Goal: Task Accomplishment & Management: Complete application form

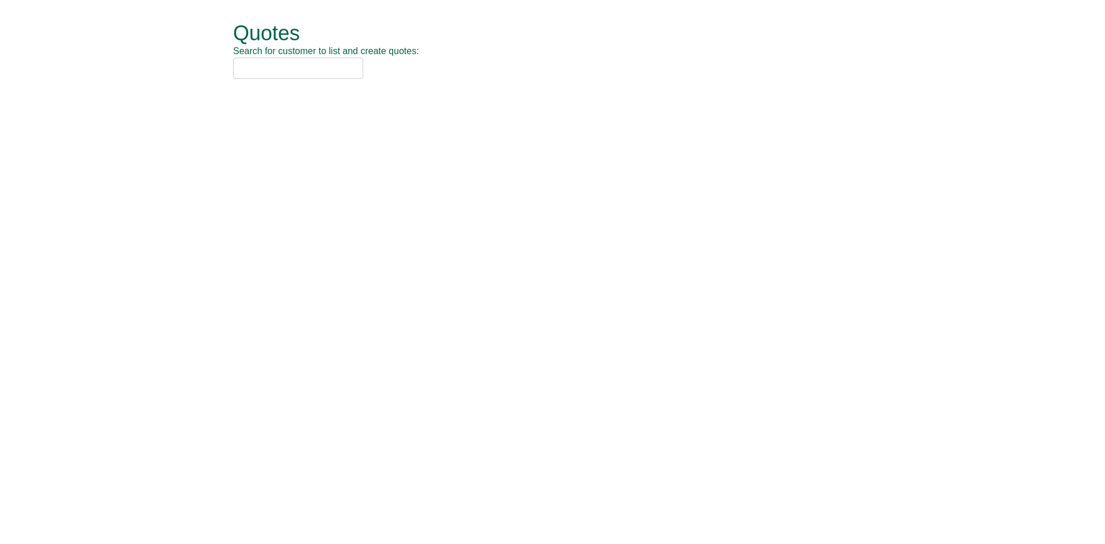
click at [281, 63] on input "text" at bounding box center [298, 68] width 130 height 21
type input "nca"
click at [269, 90] on div "NCA (SOCHW41)" at bounding box center [540, 87] width 598 height 12
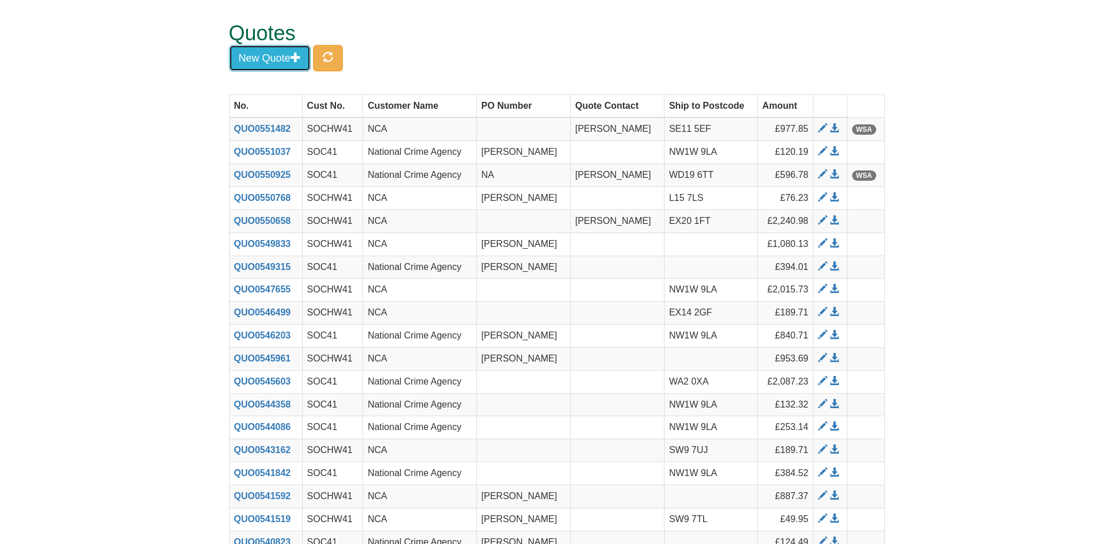
click at [239, 58] on button "New Quote" at bounding box center [270, 58] width 82 height 26
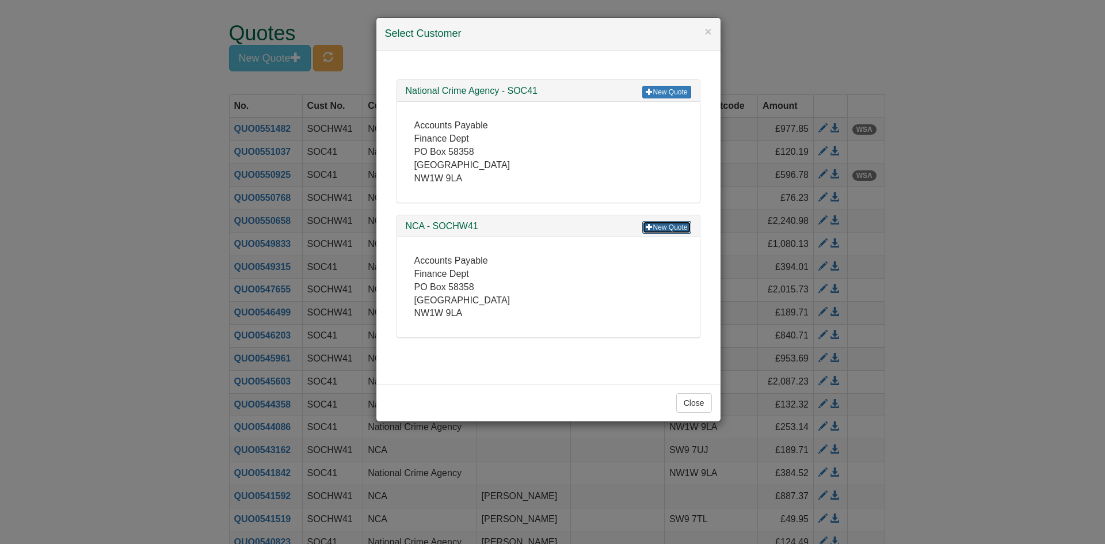
click at [654, 226] on link "New Quote" at bounding box center [666, 227] width 48 height 13
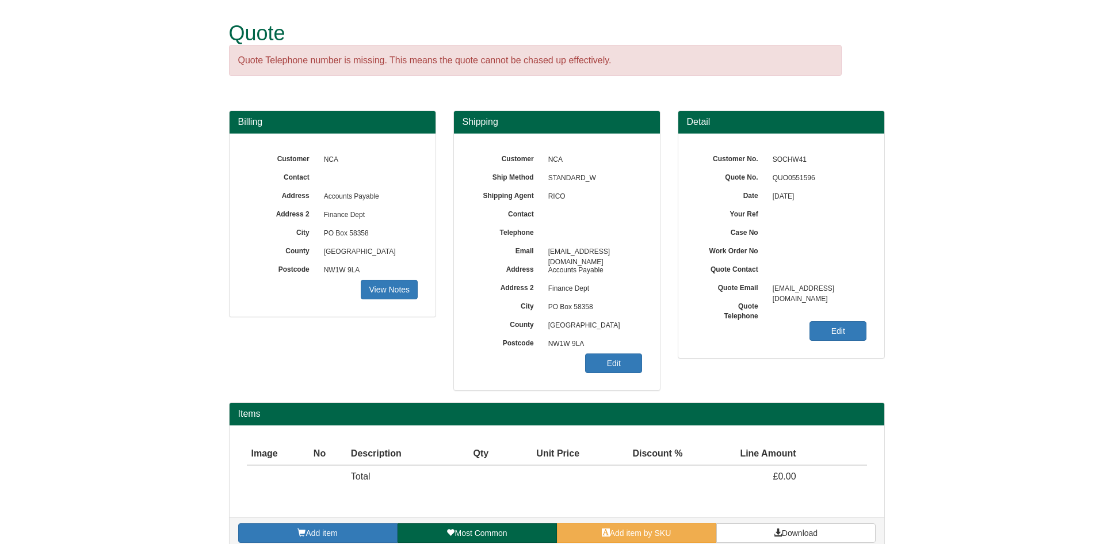
drag, startPoint x: 834, startPoint y: 353, endPoint x: 844, endPoint y: 344, distance: 13.5
click at [842, 346] on div "Customer No. SOCHW41 Quote No. QUO0551596 Date 11/08/2025 Your Ref Case No Work…" at bounding box center [781, 245] width 206 height 224
click at [856, 323] on link "Edit" at bounding box center [838, 331] width 57 height 20
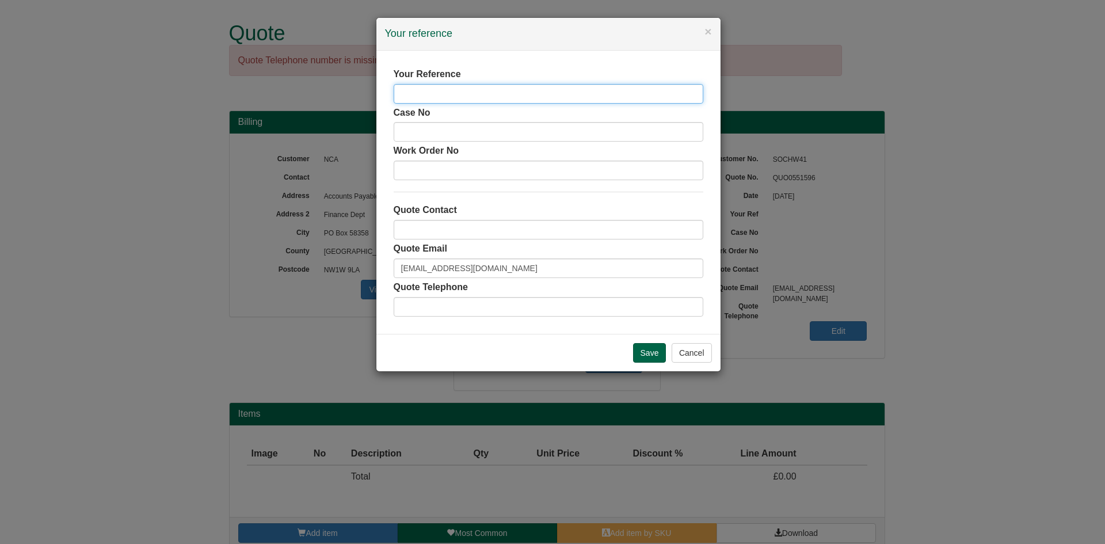
click at [480, 98] on input "text" at bounding box center [549, 94] width 310 height 20
type input "[PERSON_NAME]"
click at [644, 361] on input "Save" at bounding box center [649, 353] width 33 height 20
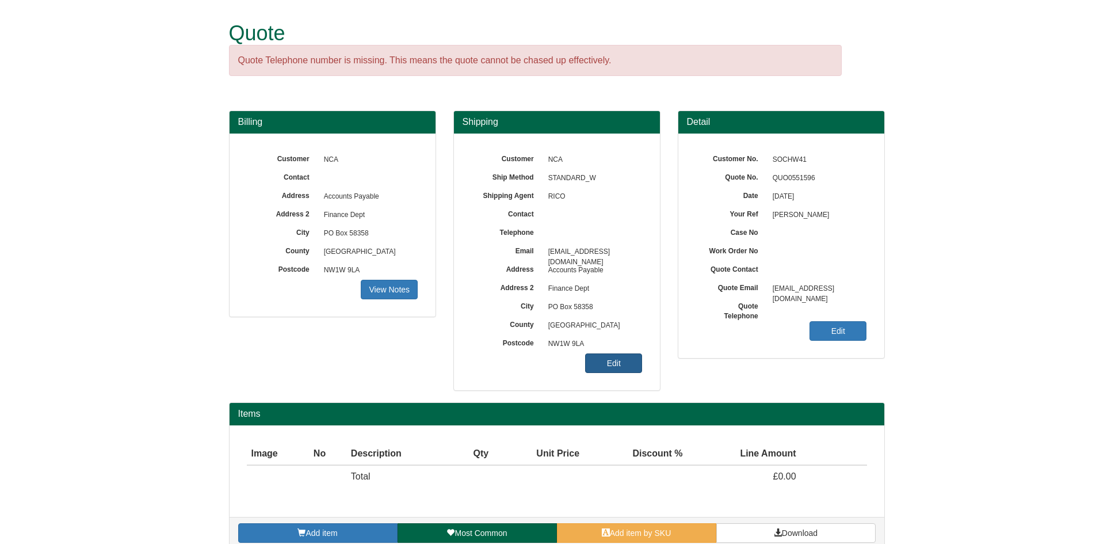
click at [615, 363] on link "Edit" at bounding box center [613, 363] width 57 height 20
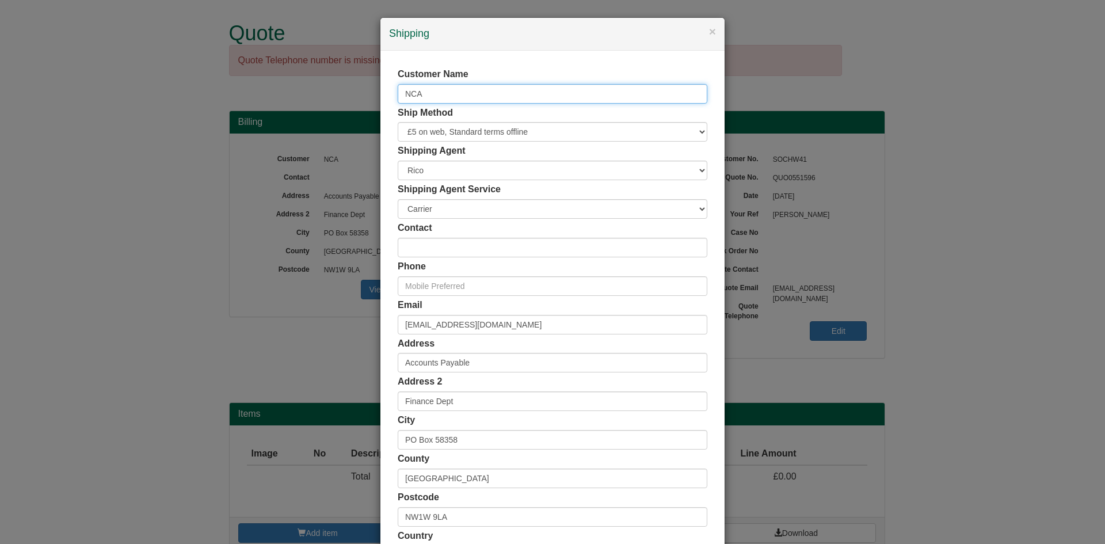
drag, startPoint x: 434, startPoint y: 93, endPoint x: 177, endPoint y: 97, distance: 256.7
click at [177, 97] on div "× Shipping Customer Name NCA Ship Method Free of Charge £5 Flat Rate £7.50 Flat…" at bounding box center [552, 272] width 1105 height 544
type input "[PERSON_NAME]"
drag, startPoint x: 535, startPoint y: 335, endPoint x: 247, endPoint y: 337, distance: 288.3
click at [247, 337] on div "× Shipping Customer Name Amy Pay Ship Method Free of Charge £5 Flat Rate £7.50 …" at bounding box center [552, 272] width 1105 height 544
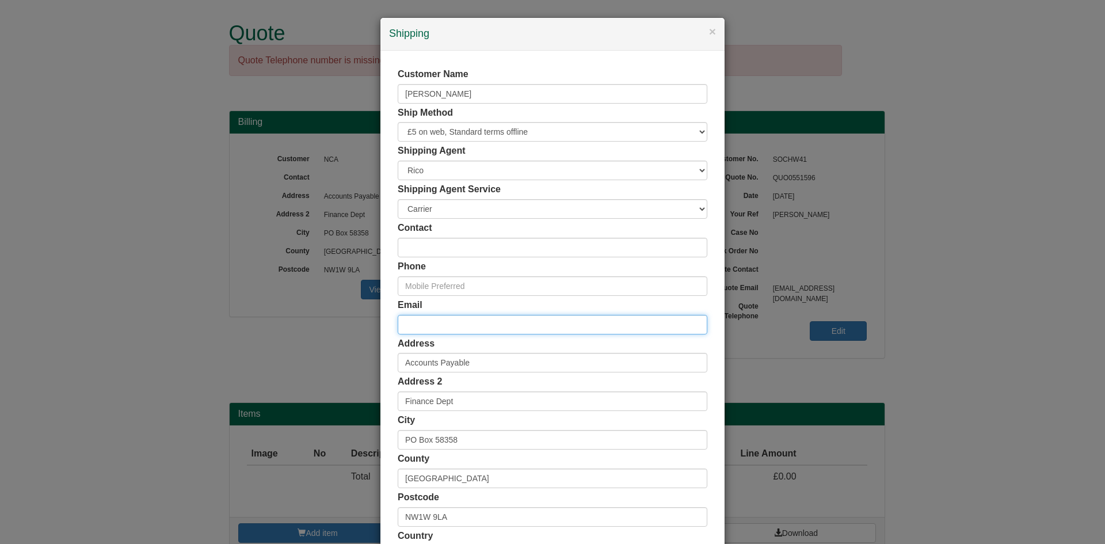
click at [444, 325] on input "email" at bounding box center [553, 325] width 310 height 20
paste input "[DOMAIN_NAME][EMAIL_ADDRESS][DOMAIN_NAME]"
type input "[DOMAIN_NAME][EMAIL_ADDRESS][DOMAIN_NAME]"
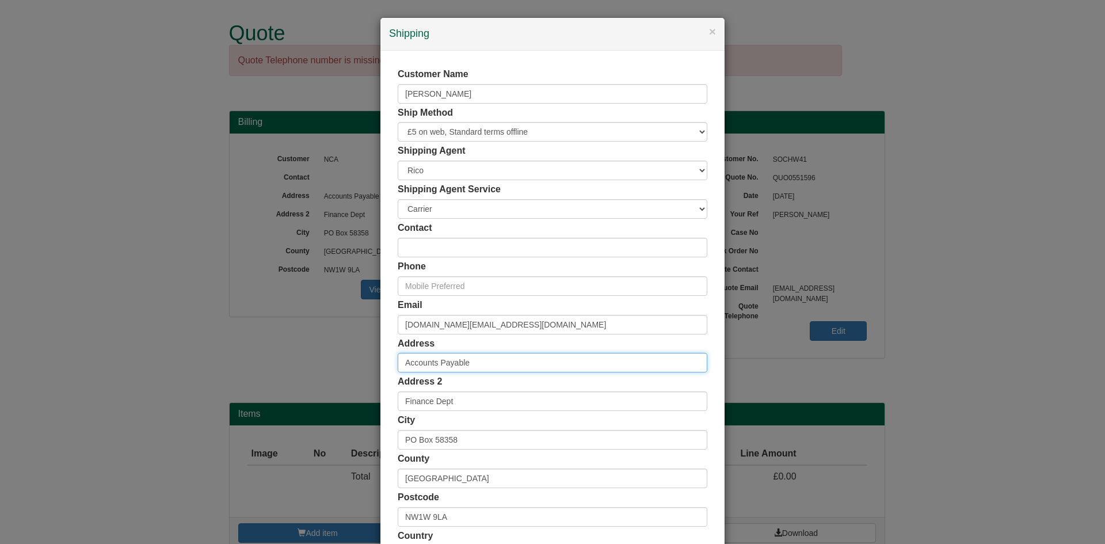
drag, startPoint x: 476, startPoint y: 360, endPoint x: 390, endPoint y: 370, distance: 86.9
click at [390, 370] on div "Customer Name Amy Pay Ship Method Free of Charge £5 Flat Rate £7.50 Flat Rate £…" at bounding box center [552, 317] width 344 height 532
click at [414, 367] on input "text" at bounding box center [553, 363] width 310 height 20
paste input "PO8 9FL"
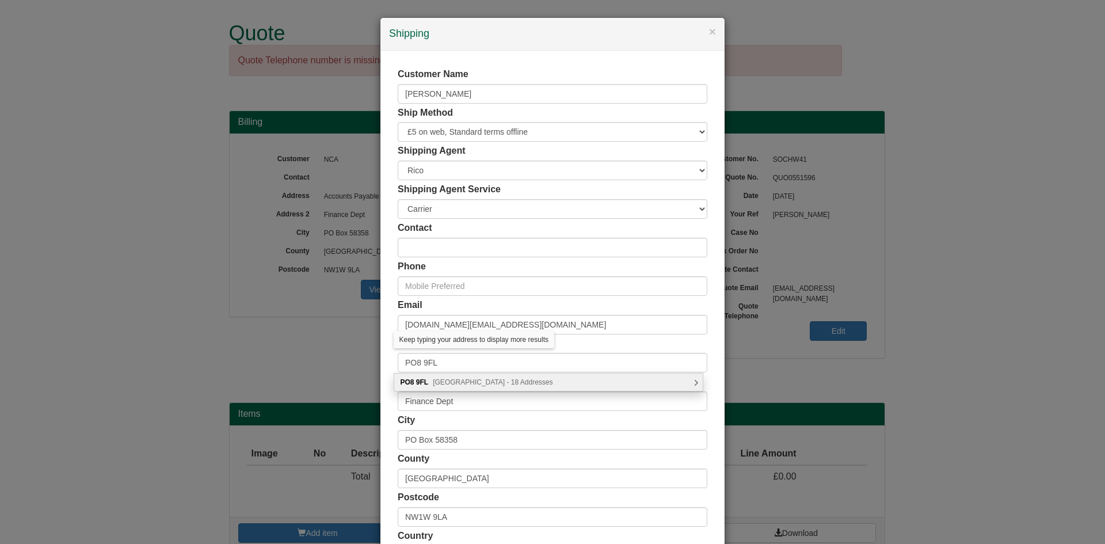
click at [466, 386] on span "Stone Road, Waterlooville - 18 Addresses" at bounding box center [493, 382] width 120 height 8
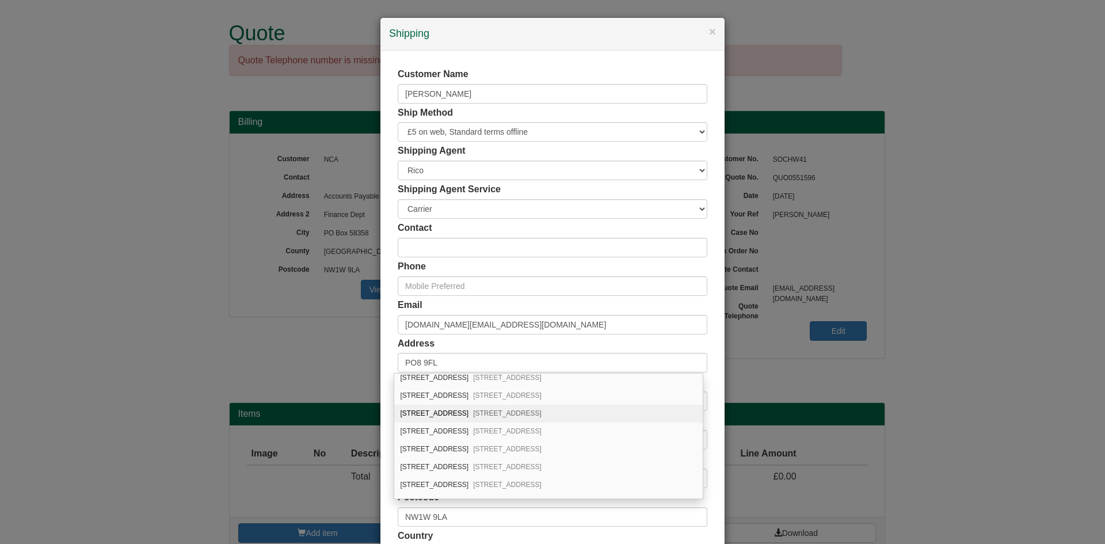
scroll to position [151, 0]
click at [448, 463] on div "15 Stone Road Waterlooville, PO8 9FL" at bounding box center [548, 463] width 308 height 18
type input "[STREET_ADDRESS]"
type input "[GEOGRAPHIC_DATA]"
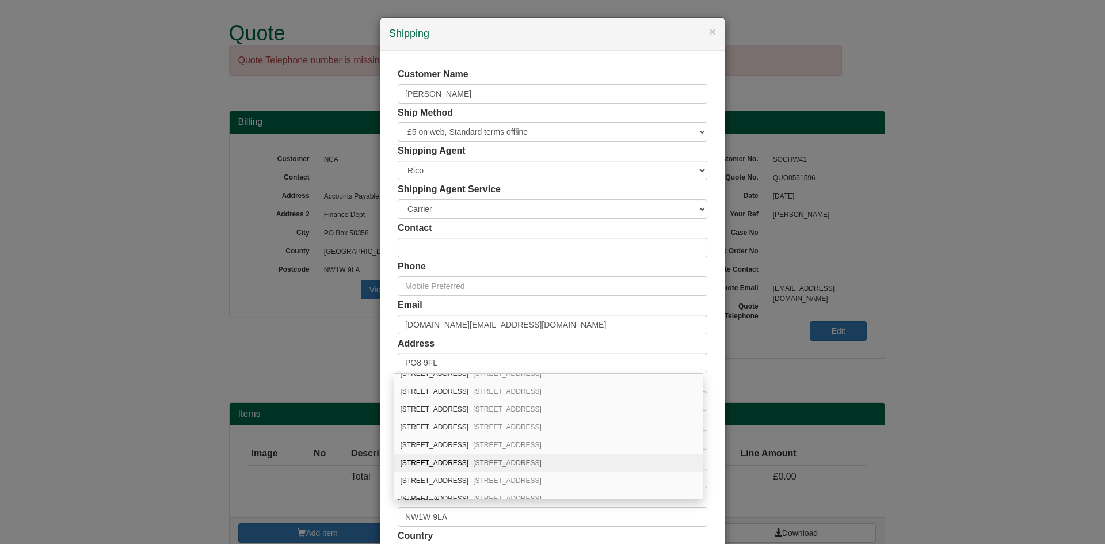
type input "PO8 9FL"
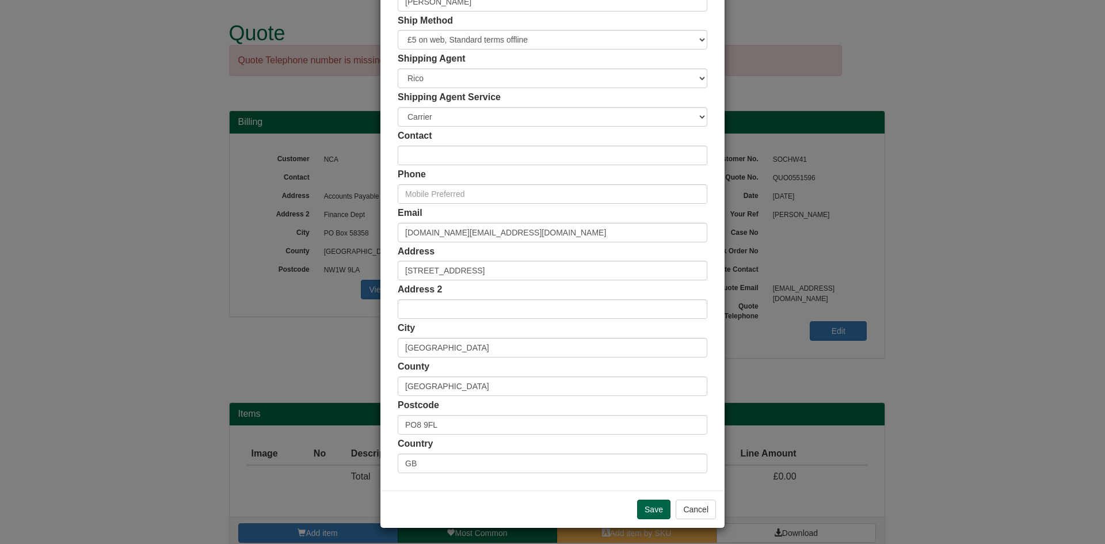
scroll to position [94, 0]
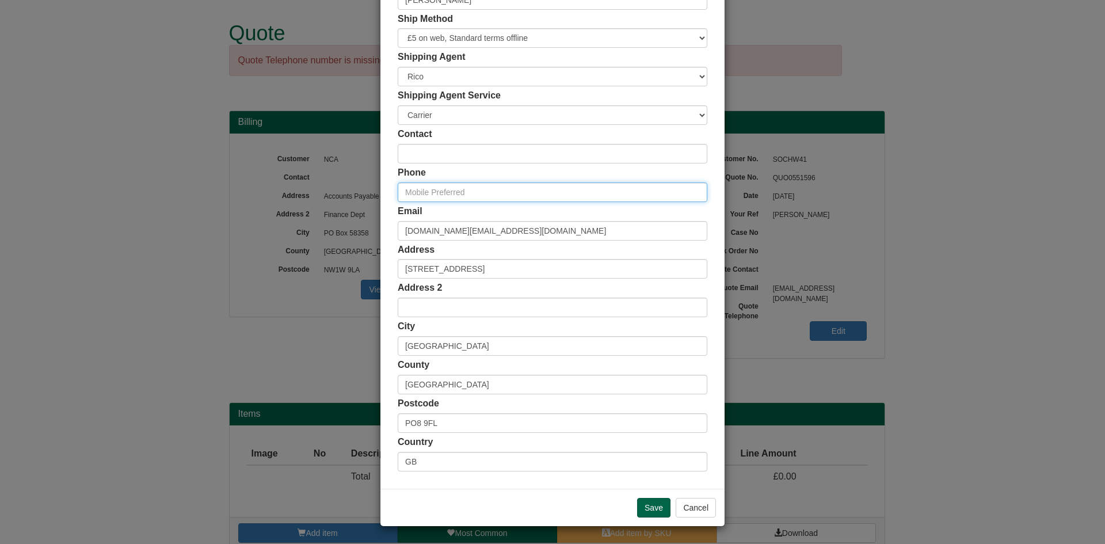
drag, startPoint x: 417, startPoint y: 189, endPoint x: 64, endPoint y: 211, distance: 353.4
click at [417, 189] on input "text" at bounding box center [553, 192] width 310 height 20
click at [417, 181] on div "Phone" at bounding box center [553, 184] width 310 height 36
click at [418, 186] on input "text" at bounding box center [553, 192] width 310 height 20
paste input "07817327275"
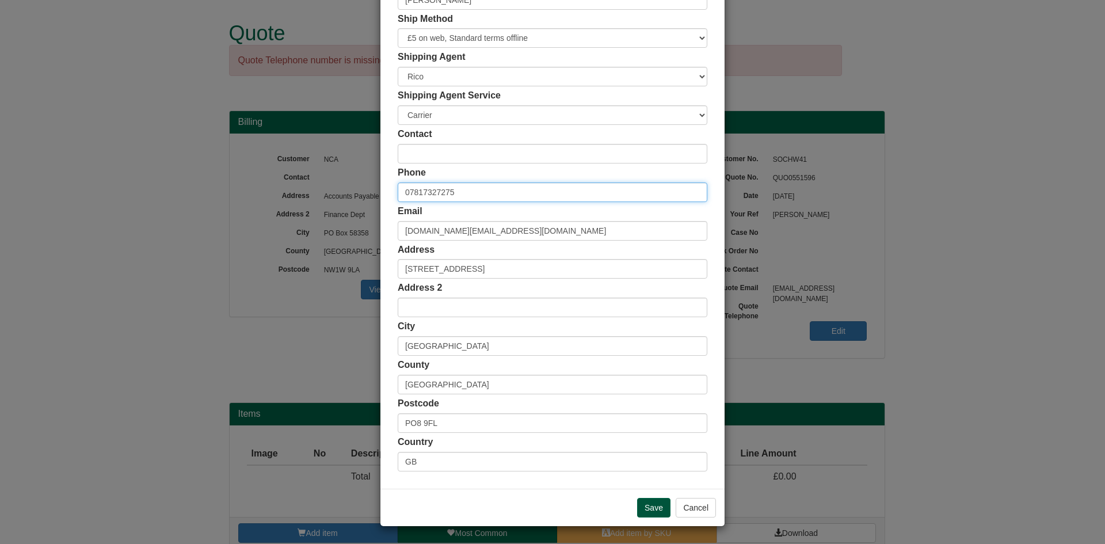
type input "07817327275"
click at [650, 506] on input "Save" at bounding box center [653, 508] width 33 height 20
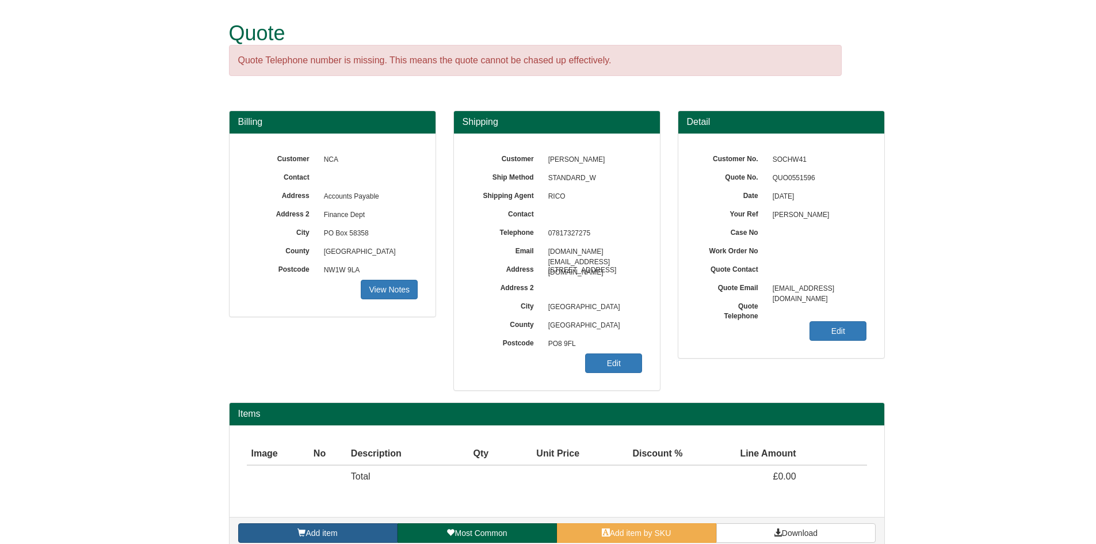
click at [249, 526] on link "Add item" at bounding box center [317, 533] width 159 height 20
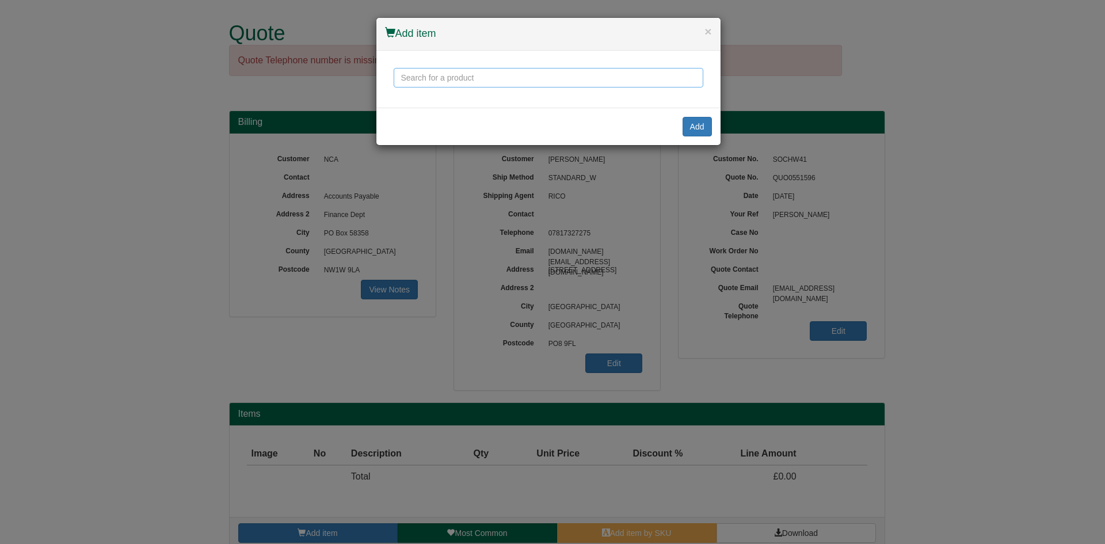
click at [472, 82] on input "text" at bounding box center [549, 78] width 310 height 20
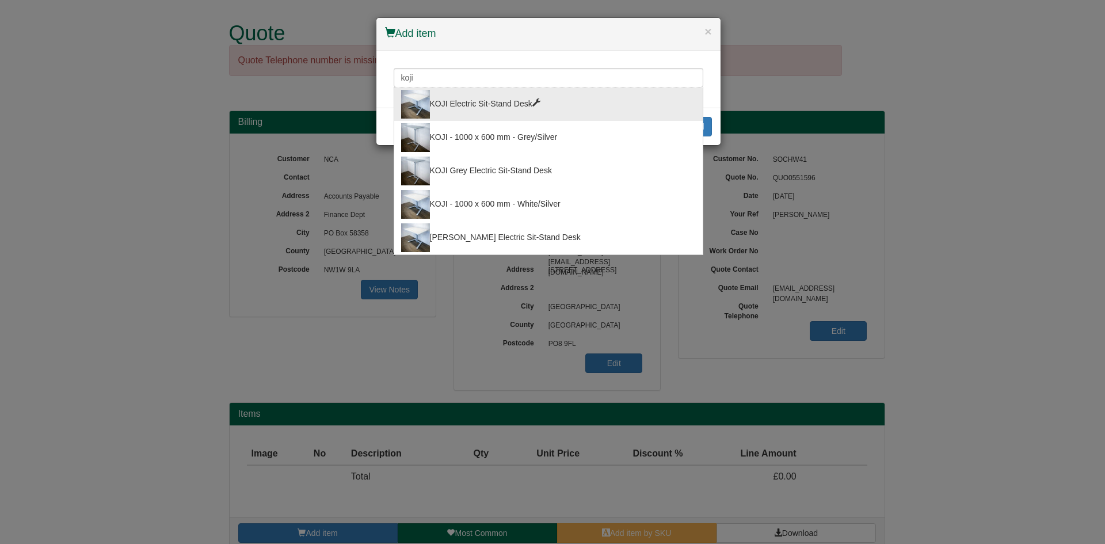
click at [480, 113] on div "KOJI Electric Sit-Stand Desk" at bounding box center [548, 104] width 295 height 29
type input "KOJI Electric Sit-Stand Desk"
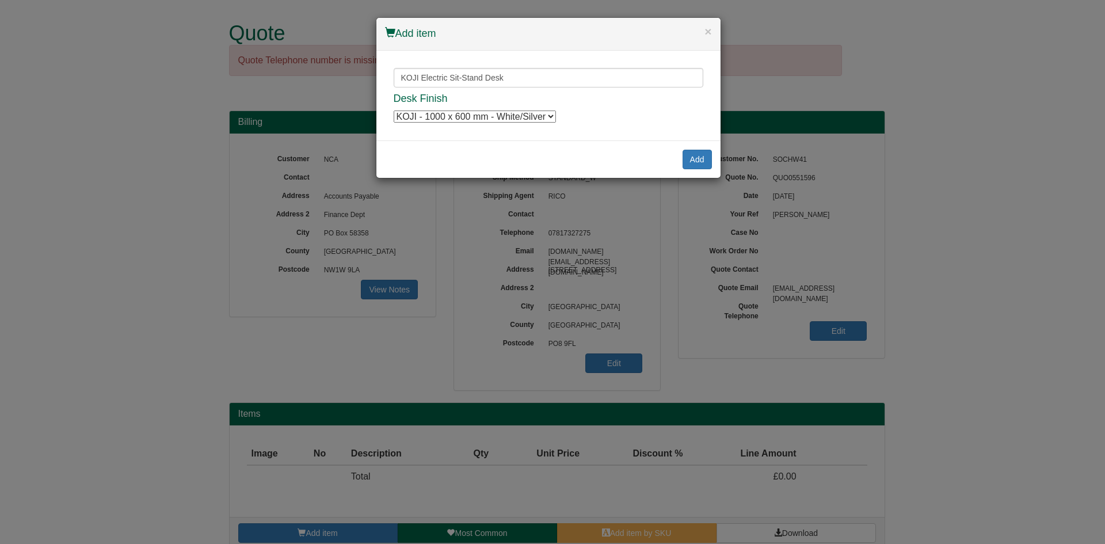
click at [555, 117] on select "KOJI - 1000 x 600 mm - White/Silver KOJI - 1000 x 600 mm - White/Silver KOJI - …" at bounding box center [475, 116] width 162 height 12
click at [551, 117] on select "KOJI - 1000 x 600 mm - White/Silver KOJI - 1000 x 600 mm - White/Silver KOJI - …" at bounding box center [475, 116] width 162 height 12
click at [695, 161] on button "Add" at bounding box center [696, 160] width 29 height 20
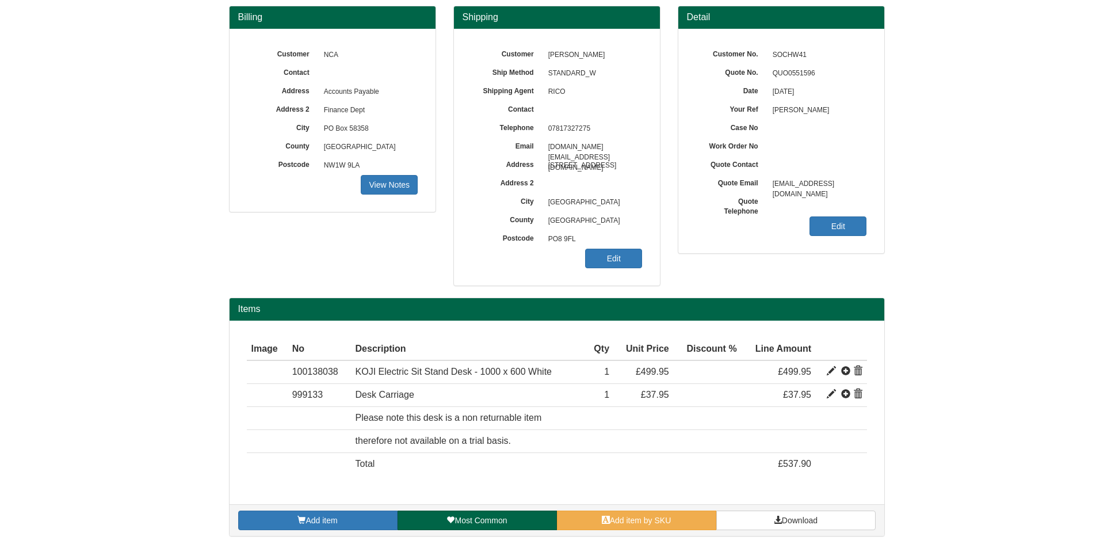
scroll to position [109, 0]
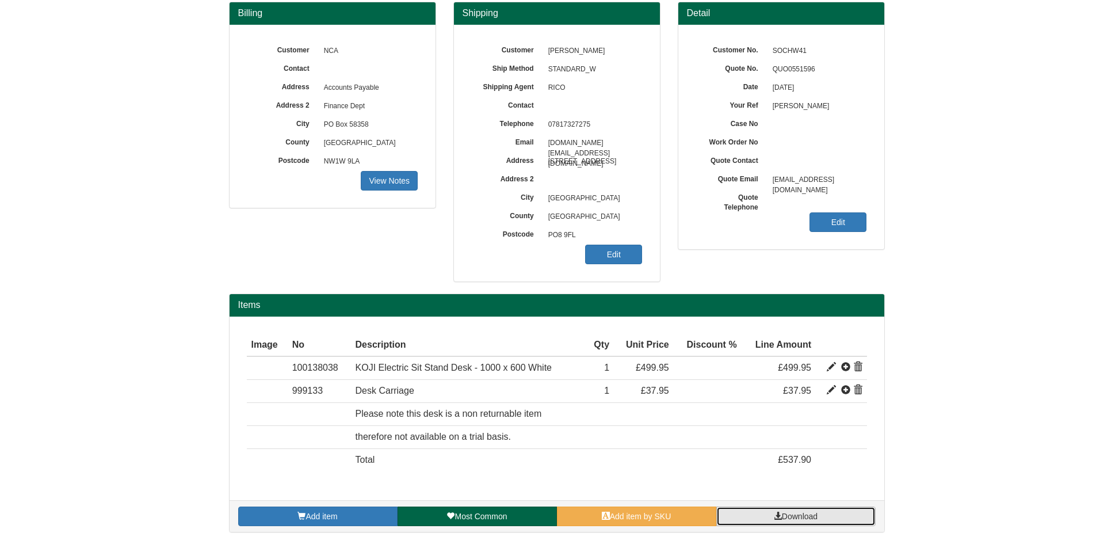
click at [810, 518] on span "Download" at bounding box center [800, 516] width 36 height 9
